Goal: Find specific page/section: Find specific page/section

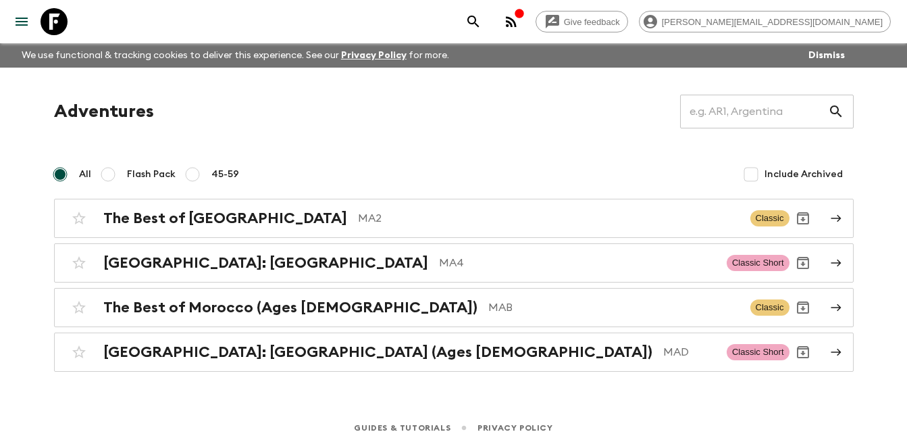
click at [517, 23] on icon "button" at bounding box center [511, 21] width 11 height 11
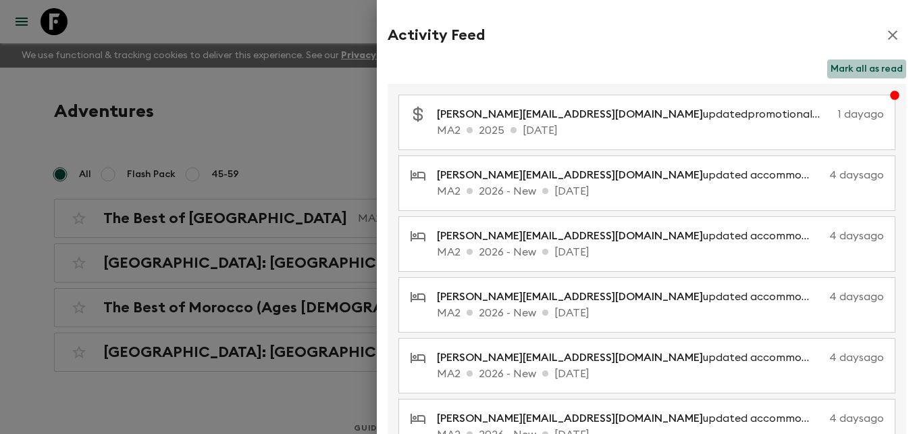
click at [873, 66] on button "Mark all as read" at bounding box center [866, 68] width 79 height 19
click at [888, 32] on icon "button" at bounding box center [892, 34] width 9 height 9
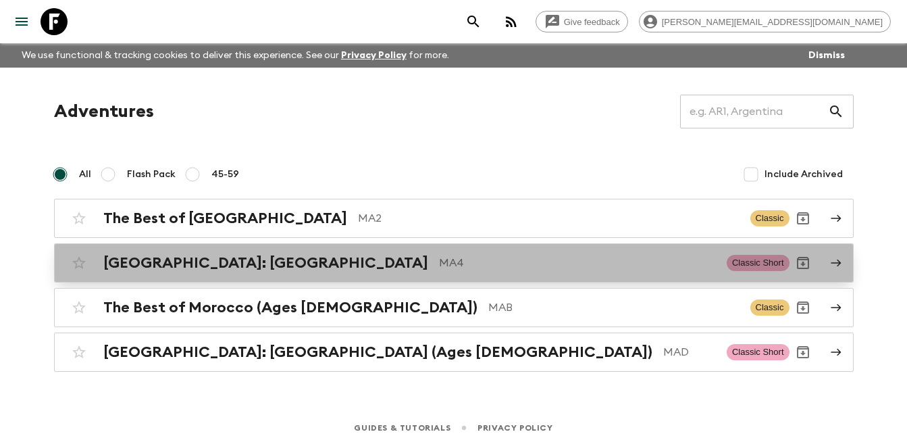
click at [439, 262] on p "MA4" at bounding box center [577, 263] width 277 height 16
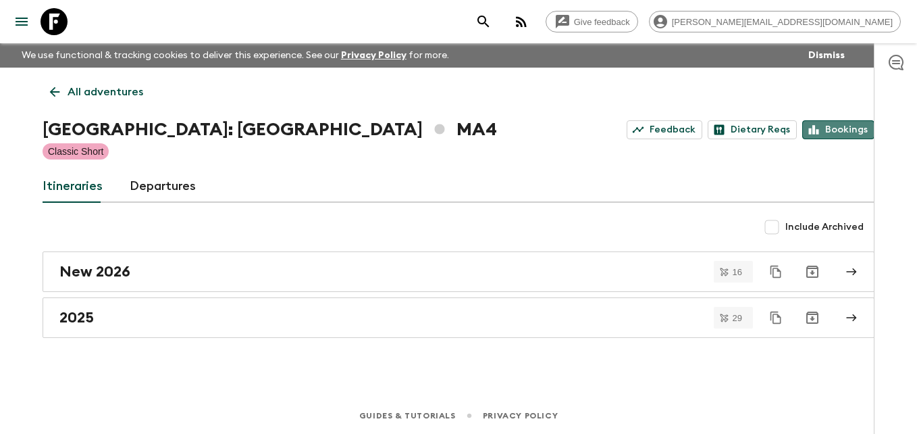
click at [862, 128] on link "Bookings" at bounding box center [838, 129] width 72 height 19
click at [49, 90] on icon at bounding box center [54, 91] width 15 height 15
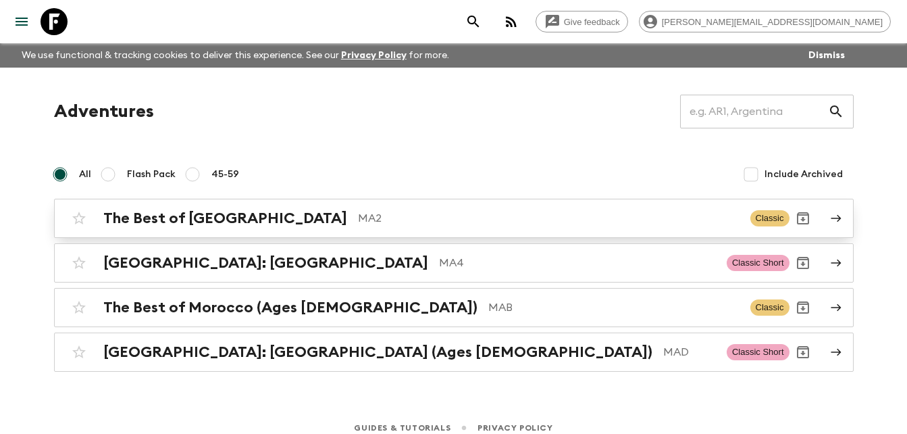
click at [218, 215] on h2 "The Best of [GEOGRAPHIC_DATA]" at bounding box center [225, 218] width 244 height 18
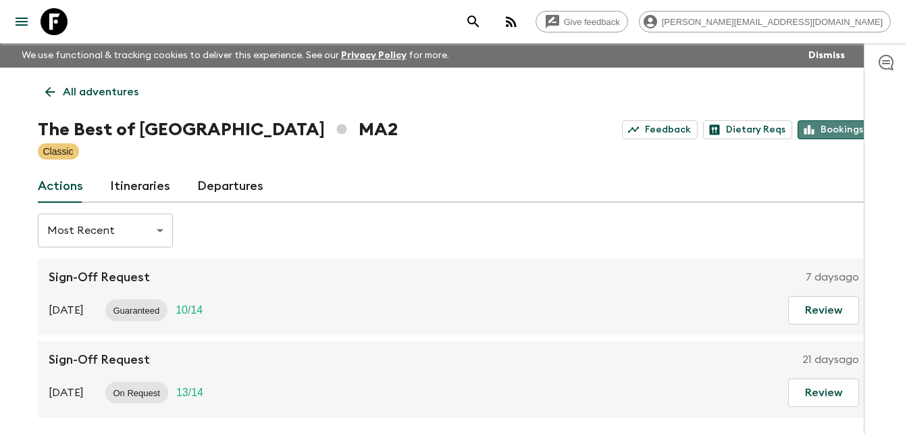
click at [832, 122] on link "Bookings" at bounding box center [834, 129] width 72 height 19
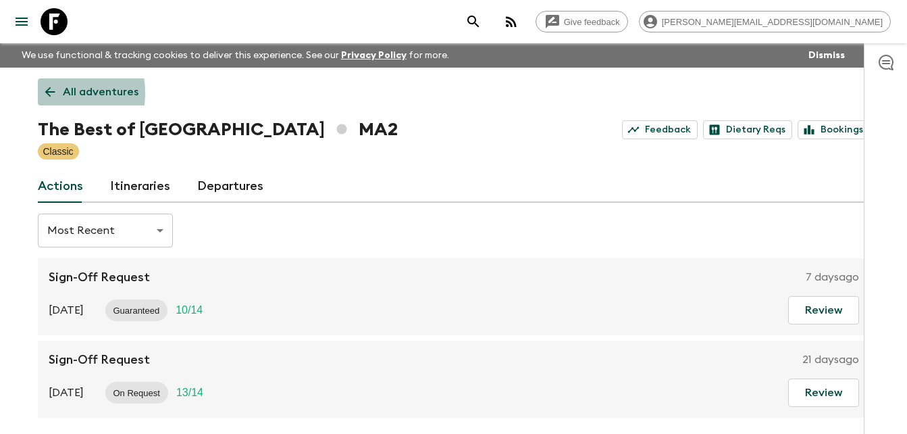
click at [45, 93] on icon at bounding box center [50, 91] width 15 height 15
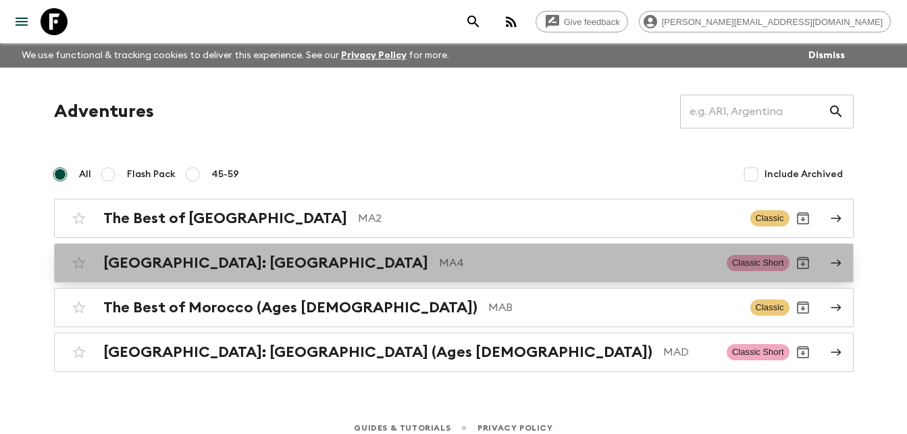
click at [226, 264] on h2 "[GEOGRAPHIC_DATA]: [GEOGRAPHIC_DATA]" at bounding box center [265, 263] width 325 height 18
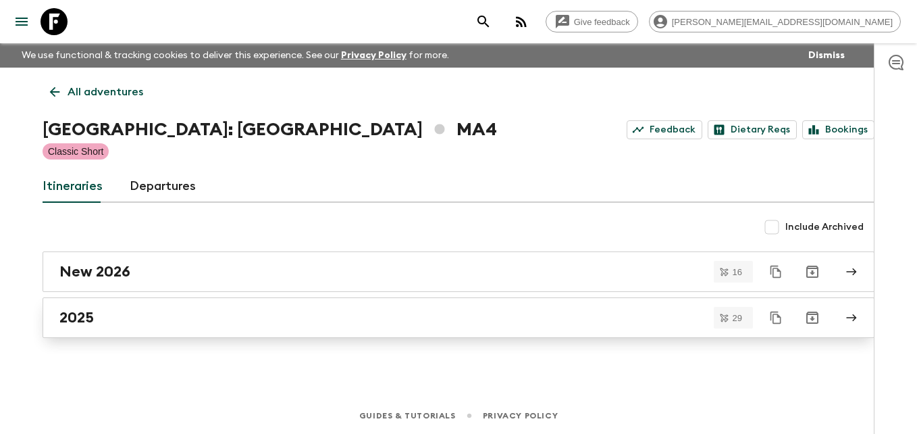
click at [80, 317] on h2 "2025" at bounding box center [76, 318] width 34 height 18
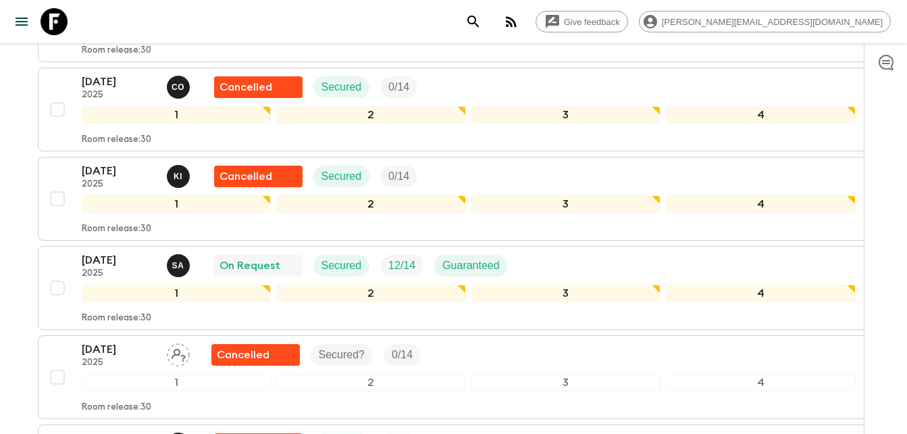
scroll to position [1579, 0]
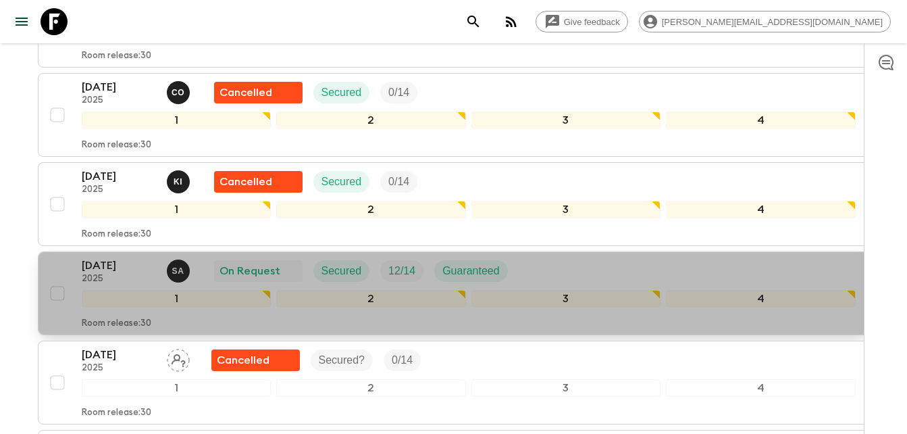
click at [103, 257] on p "[DATE]" at bounding box center [119, 265] width 74 height 16
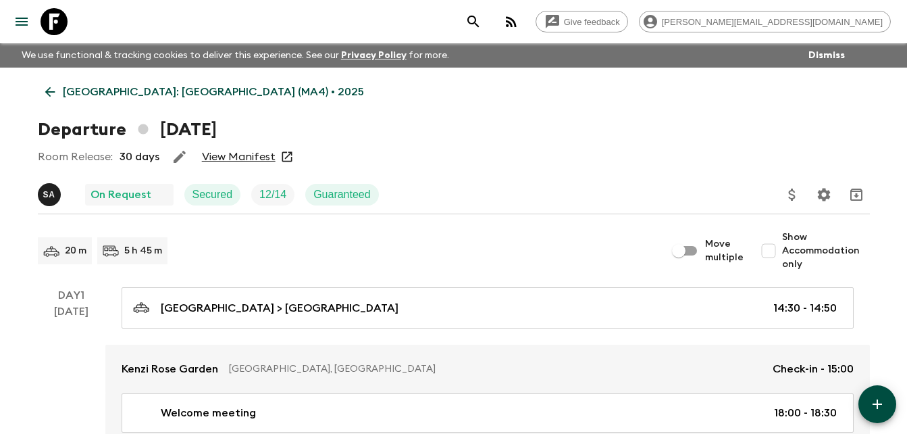
click at [254, 158] on link "View Manifest" at bounding box center [239, 157] width 74 height 14
click at [45, 93] on icon at bounding box center [50, 91] width 15 height 15
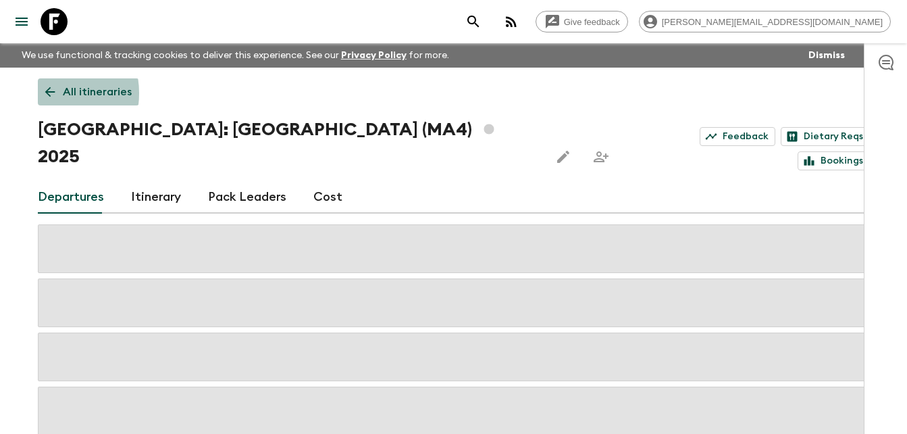
click at [45, 93] on icon at bounding box center [50, 91] width 15 height 15
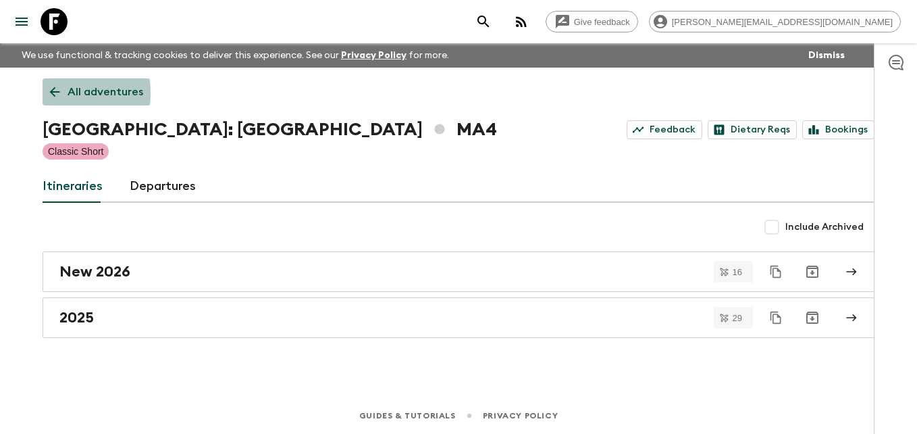
click at [45, 93] on link "All adventures" at bounding box center [97, 91] width 108 height 27
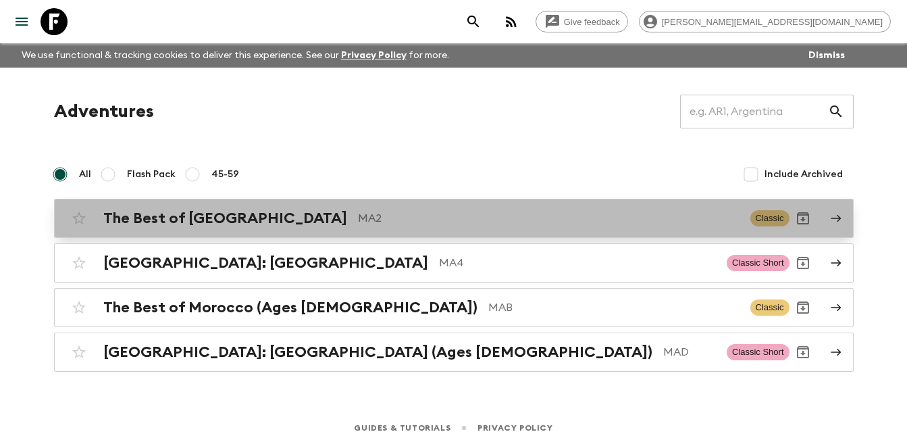
click at [183, 230] on div "The Best of Morocco MA2 Classic" at bounding box center [428, 218] width 724 height 27
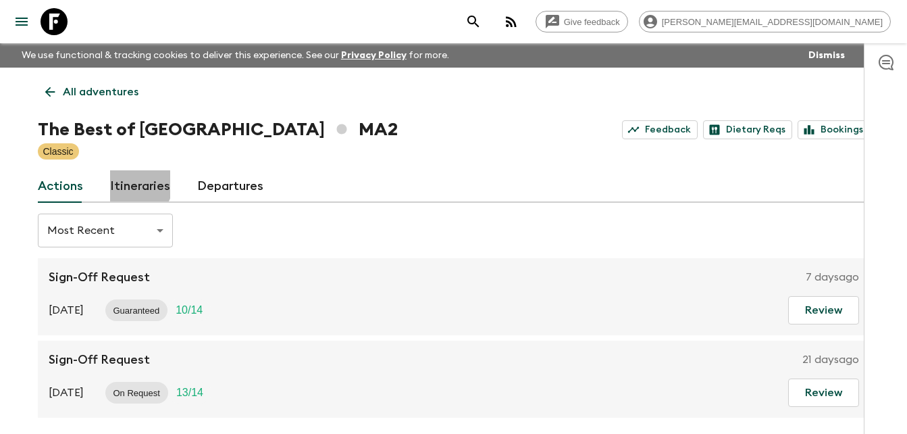
click at [134, 184] on link "Itineraries" at bounding box center [140, 186] width 60 height 32
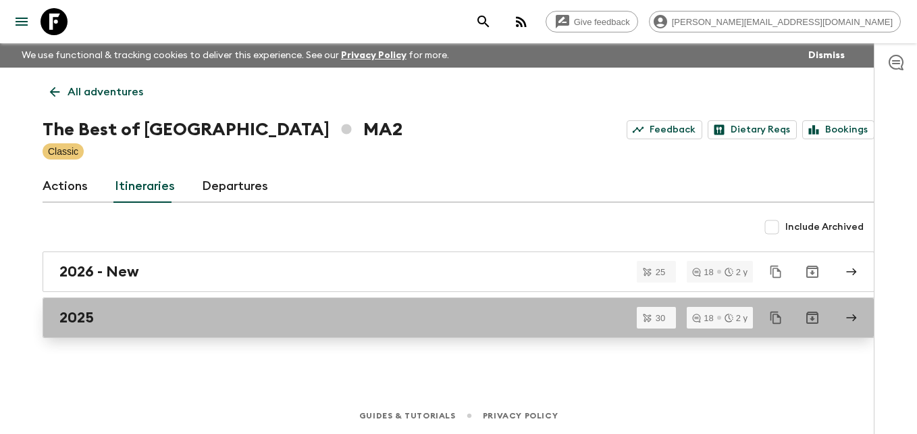
click at [91, 320] on h2 "2025" at bounding box center [76, 318] width 34 height 18
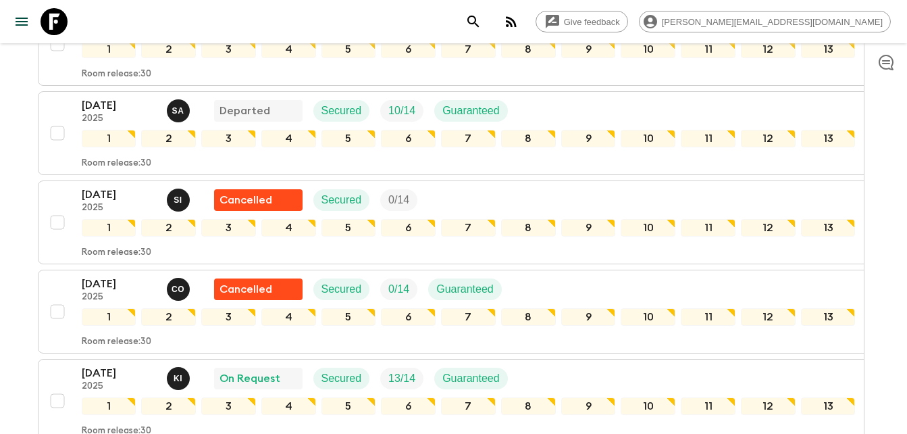
scroll to position [1246, 0]
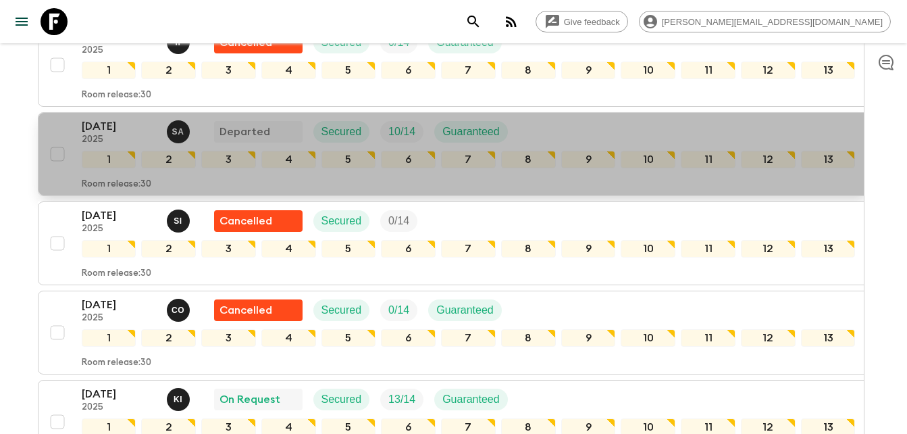
click at [100, 129] on p "[DATE]" at bounding box center [119, 126] width 74 height 16
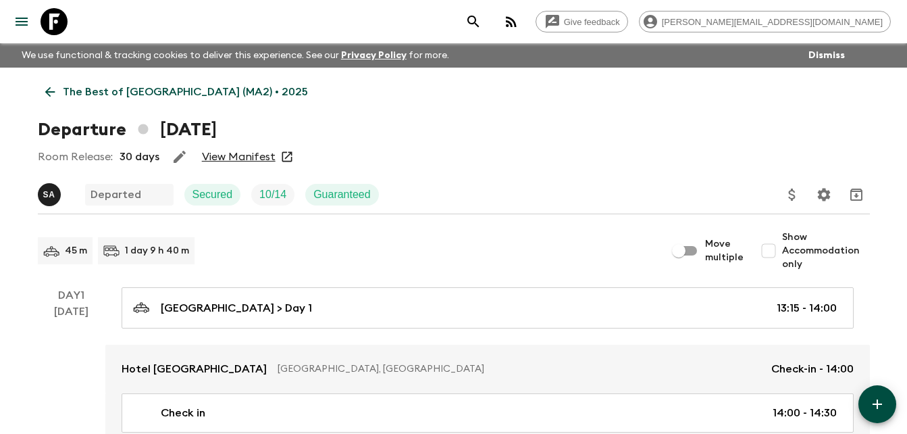
click at [225, 157] on link "View Manifest" at bounding box center [239, 157] width 74 height 14
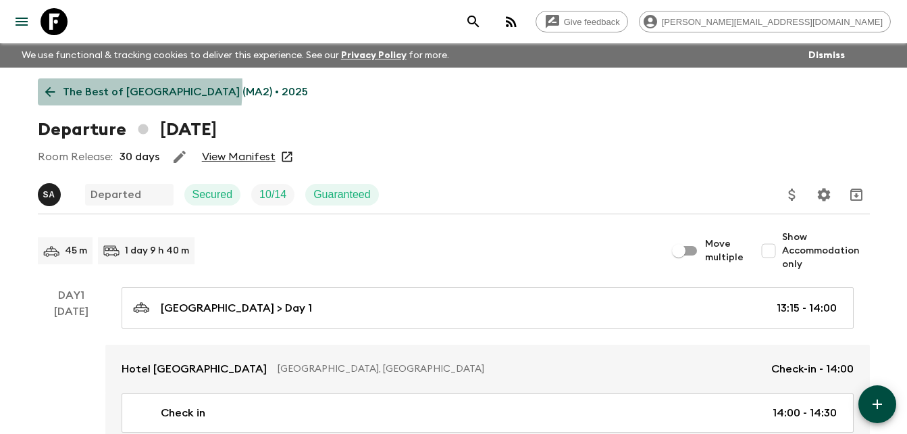
click at [46, 86] on icon at bounding box center [50, 91] width 15 height 15
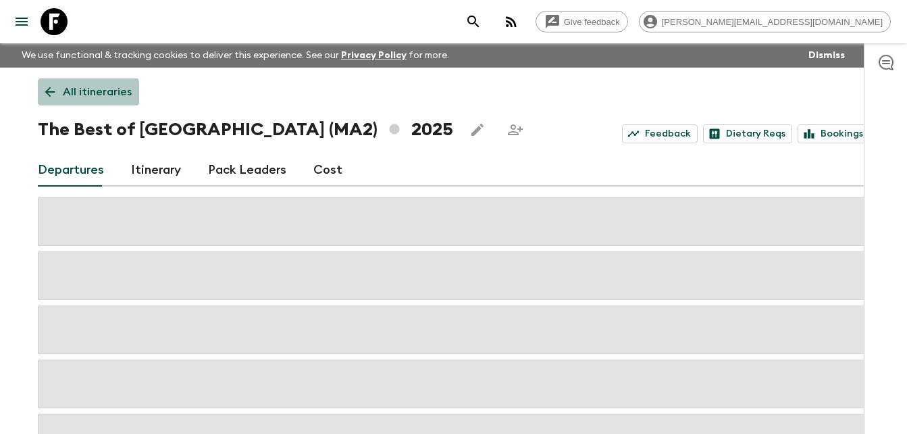
click at [47, 95] on icon at bounding box center [50, 91] width 15 height 15
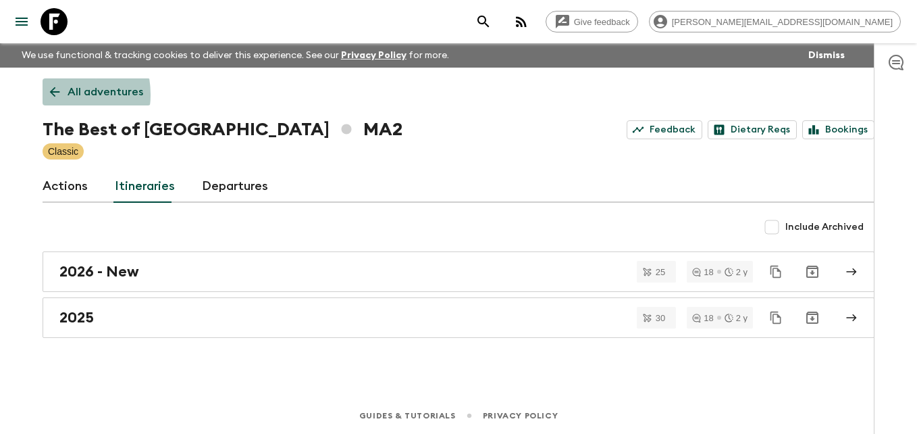
click at [47, 95] on icon at bounding box center [54, 91] width 15 height 15
